Goal: Communication & Community: Share content

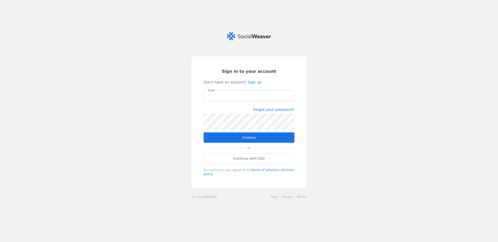
type input "[PERSON_NAME][EMAIL_ADDRESS][PERSON_NAME][DOMAIN_NAME]"
drag, startPoint x: 252, startPoint y: 139, endPoint x: 305, endPoint y: 108, distance: 61.6
click at [252, 139] on span "Continue" at bounding box center [248, 137] width 13 height 5
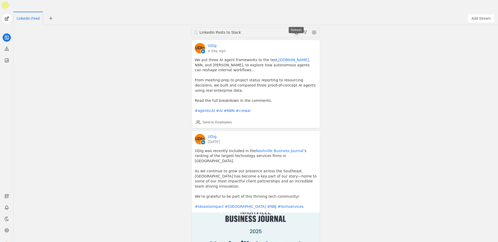
click at [296, 28] on span at bounding box center [296, 32] width 8 height 8
click at [259, 51] on div "Refresh" at bounding box center [255, 55] width 19 height 9
click at [250, 51] on div "Refresh" at bounding box center [255, 55] width 19 height 9
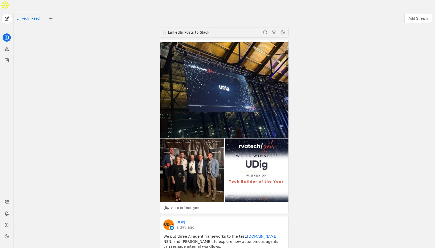
scroll to position [89, 0]
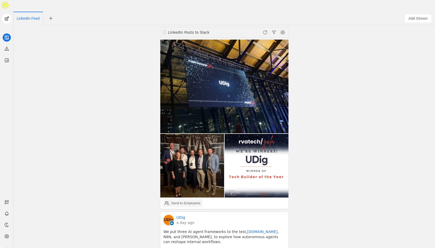
click at [182, 201] on div "Send to Employees" at bounding box center [185, 203] width 29 height 5
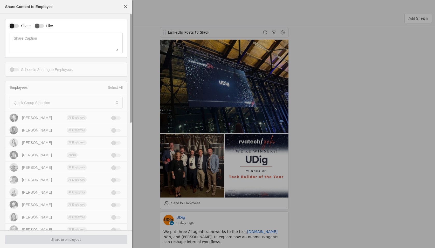
click at [12, 27] on icon "button" at bounding box center [11, 25] width 3 height 3
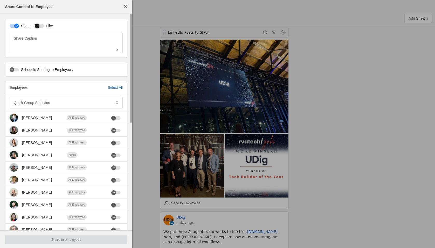
click at [42, 26] on div "button" at bounding box center [39, 26] width 9 height 4
click at [38, 101] on mat-label "Quick Group Selection" at bounding box center [32, 103] width 36 height 6
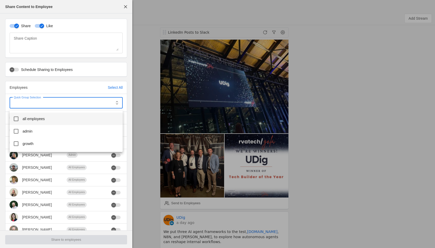
click at [35, 119] on span "all employees" at bounding box center [34, 118] width 22 height 5
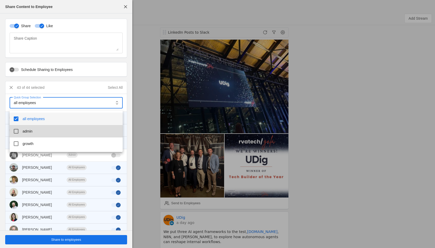
click at [27, 136] on mat-option "admin" at bounding box center [66, 131] width 113 height 12
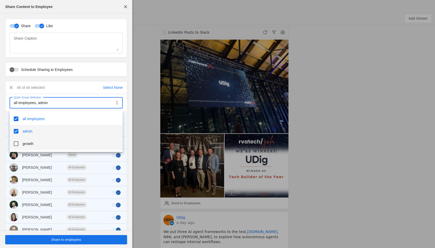
click at [27, 144] on span "growth" at bounding box center [28, 143] width 11 height 5
click at [55, 241] on div at bounding box center [217, 124] width 435 height 248
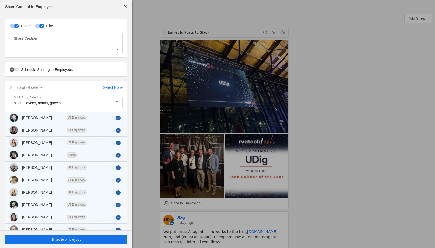
click at [62, 239] on span "Share to employees" at bounding box center [66, 239] width 30 height 5
